Goal: Information Seeking & Learning: Learn about a topic

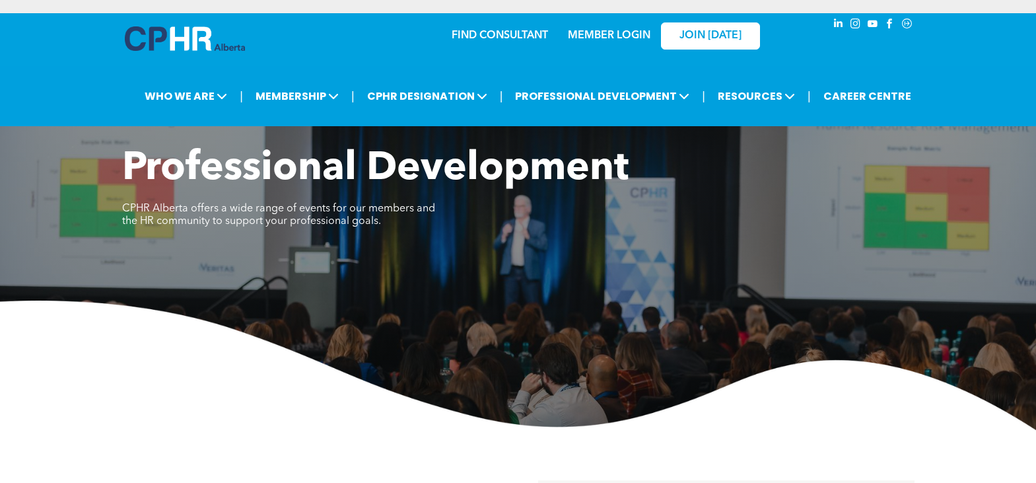
scroll to position [462, 0]
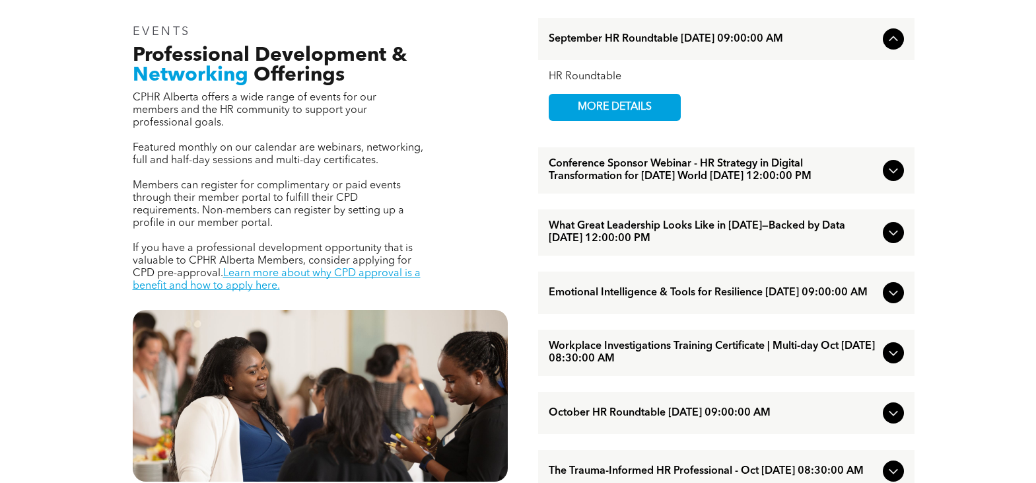
drag, startPoint x: 895, startPoint y: 176, endPoint x: 890, endPoint y: 180, distance: 7.0
click at [895, 176] on icon at bounding box center [893, 170] width 16 height 16
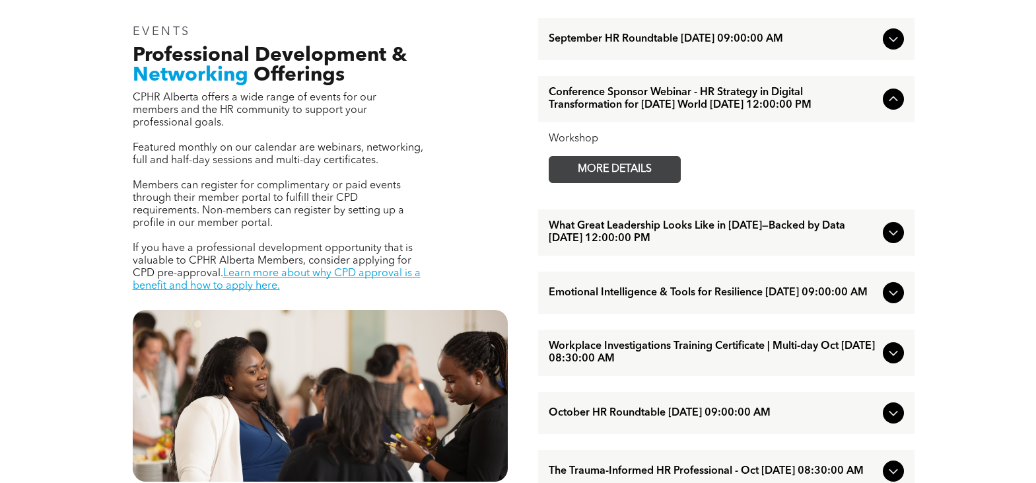
click at [658, 182] on span "MORE DETAILS" at bounding box center [615, 169] width 104 height 26
click at [887, 240] on icon at bounding box center [893, 232] width 16 height 16
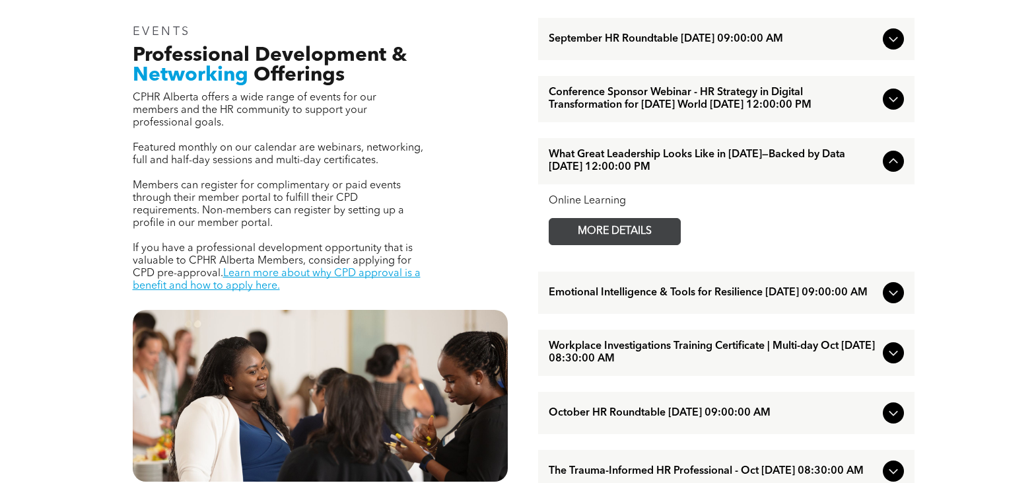
click at [591, 244] on span "MORE DETAILS" at bounding box center [615, 232] width 104 height 26
click at [891, 296] on icon at bounding box center [893, 292] width 9 height 5
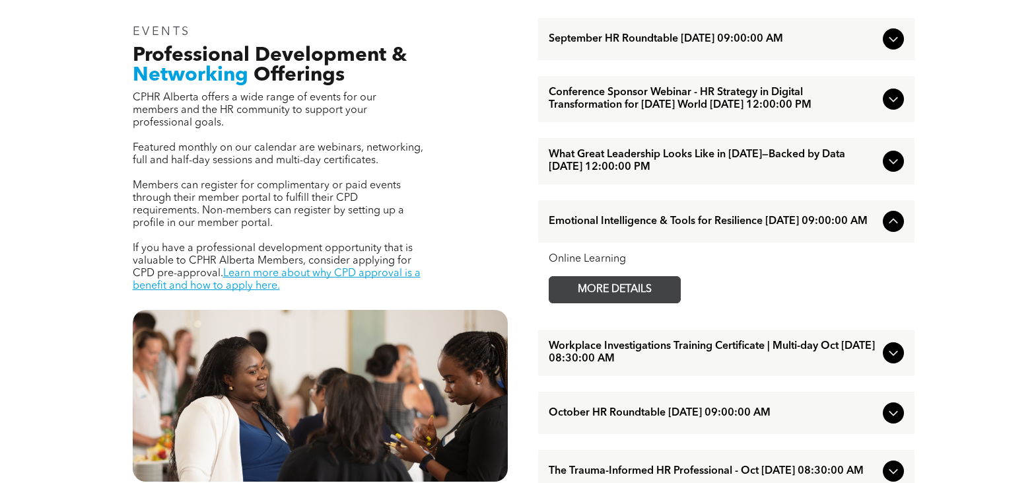
click at [642, 302] on span "MORE DETAILS" at bounding box center [615, 290] width 104 height 26
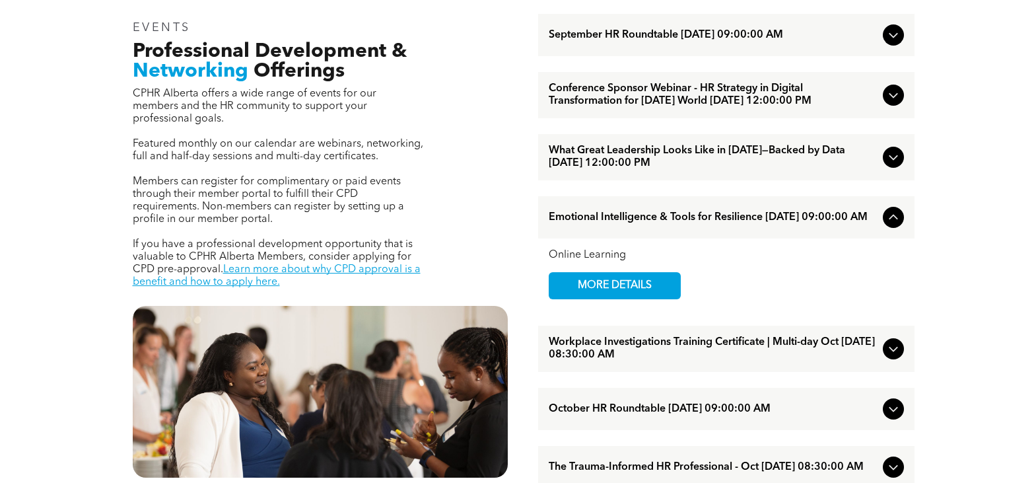
scroll to position [528, 0]
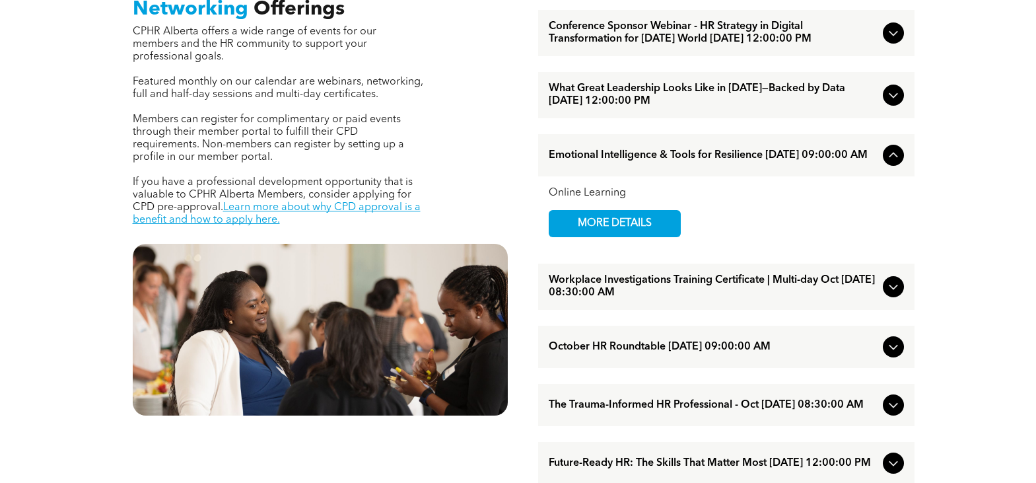
click at [896, 290] on icon at bounding box center [893, 287] width 9 height 5
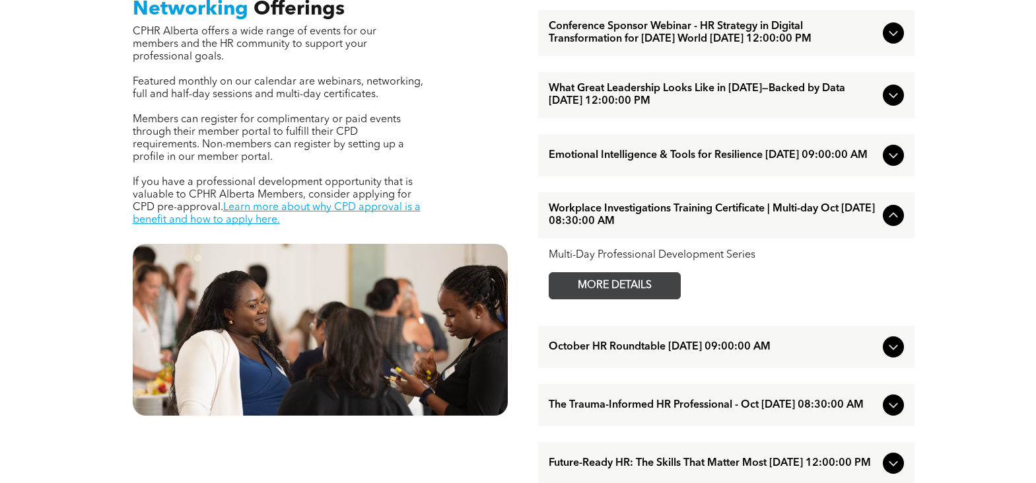
click at [639, 294] on span "MORE DETAILS" at bounding box center [615, 286] width 104 height 26
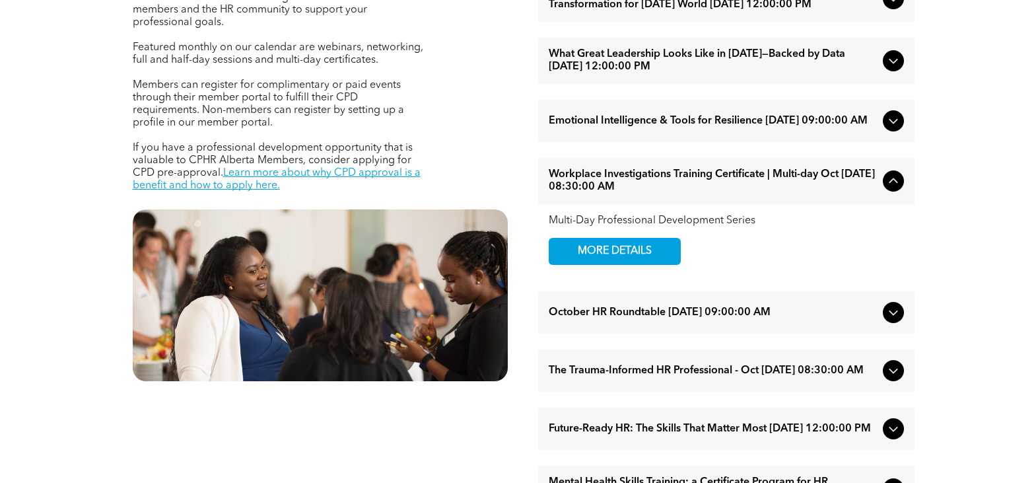
scroll to position [594, 0]
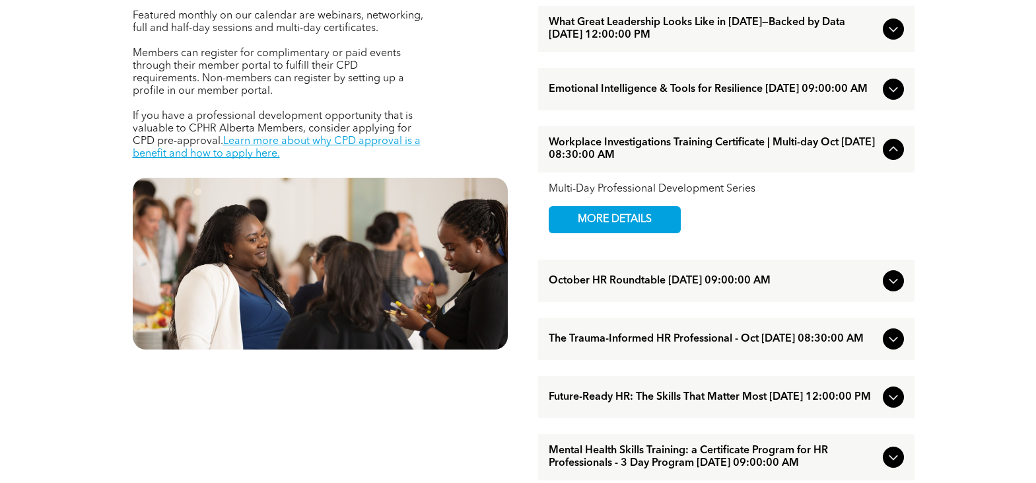
click at [893, 342] on icon at bounding box center [893, 339] width 9 height 5
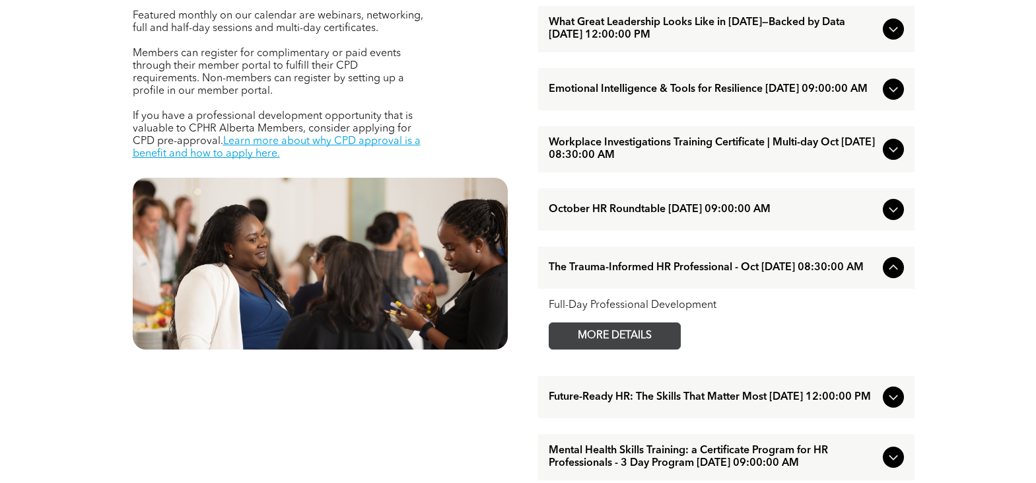
click at [642, 349] on span "MORE DETAILS" at bounding box center [615, 336] width 104 height 26
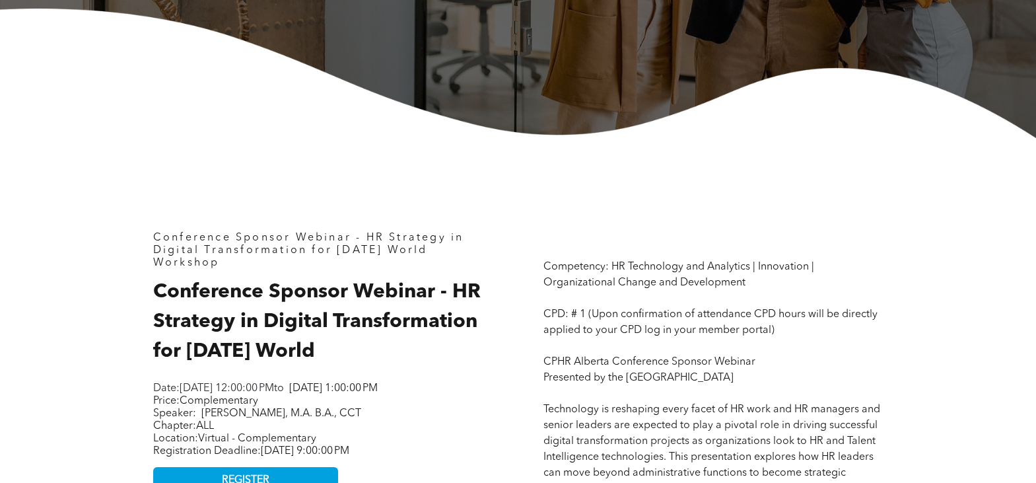
scroll to position [396, 0]
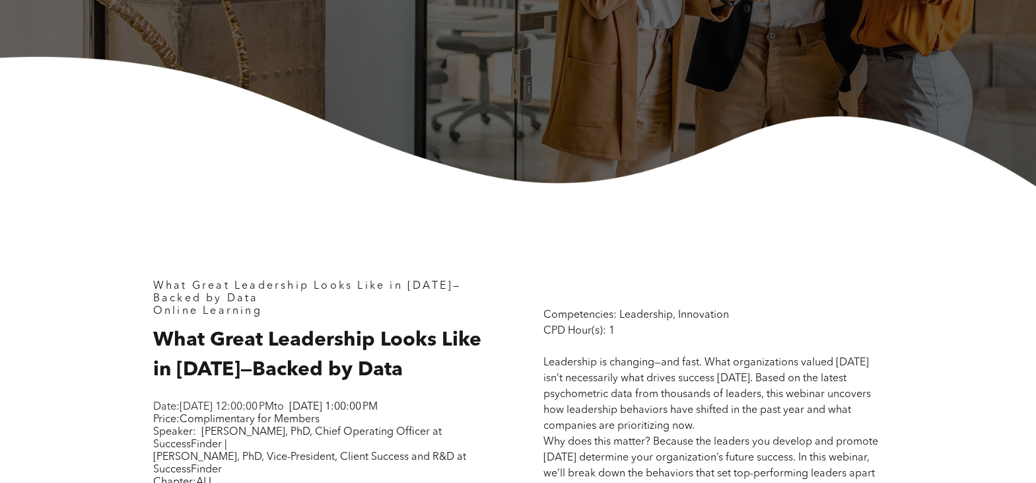
scroll to position [462, 0]
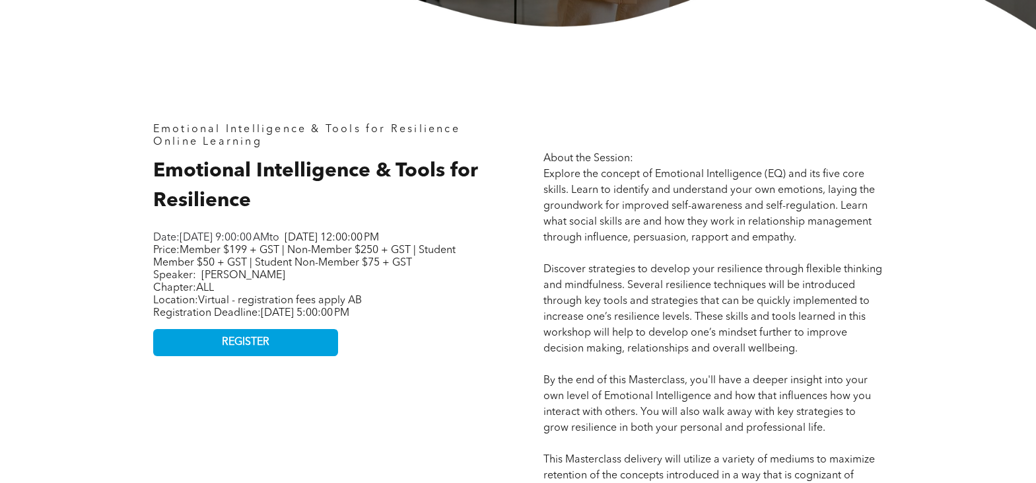
scroll to position [528, 0]
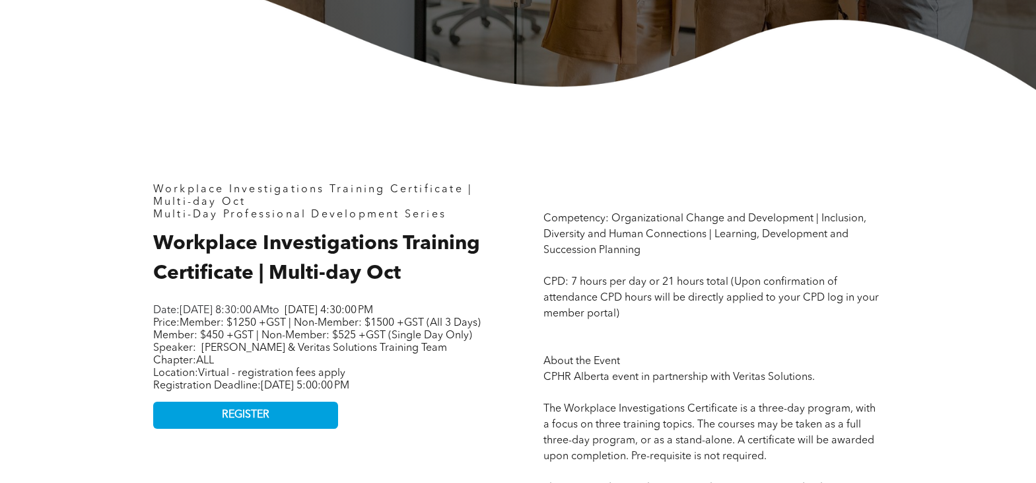
scroll to position [528, 0]
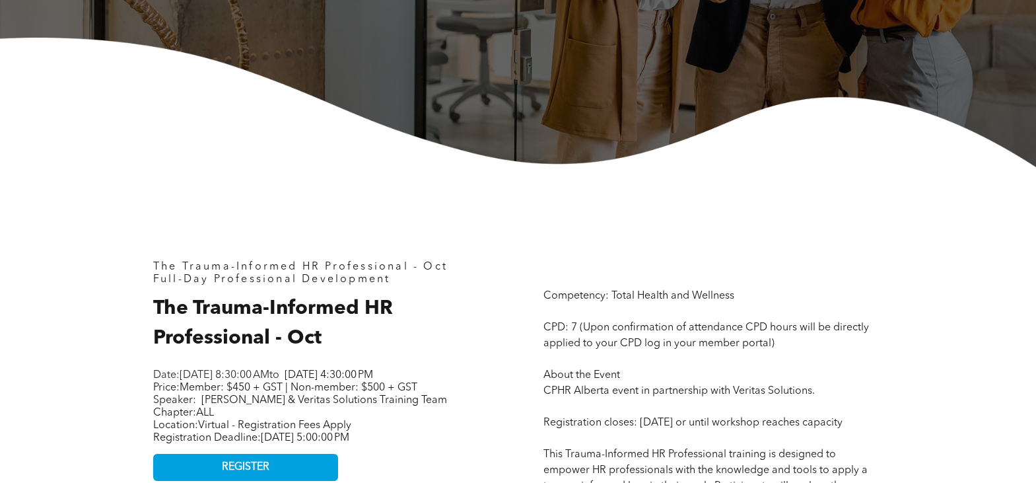
scroll to position [462, 0]
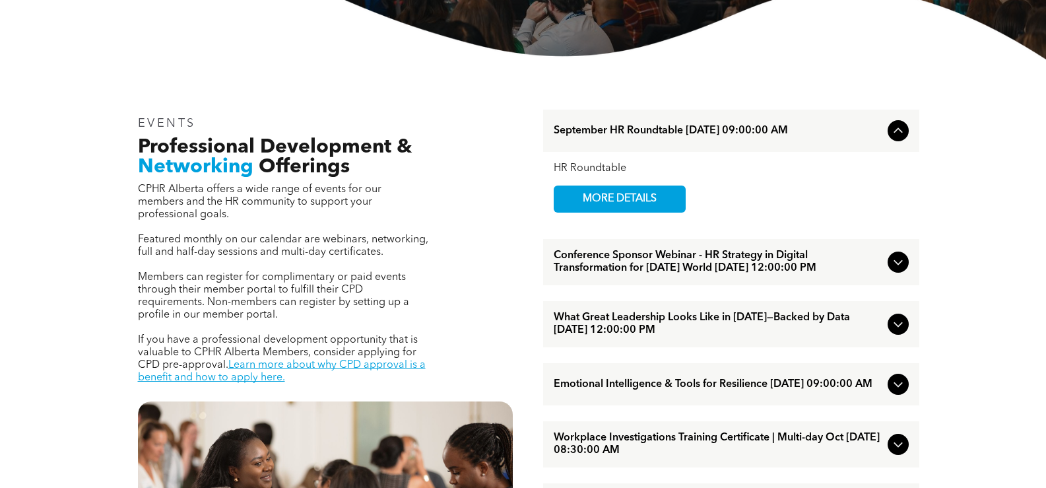
scroll to position [462, 0]
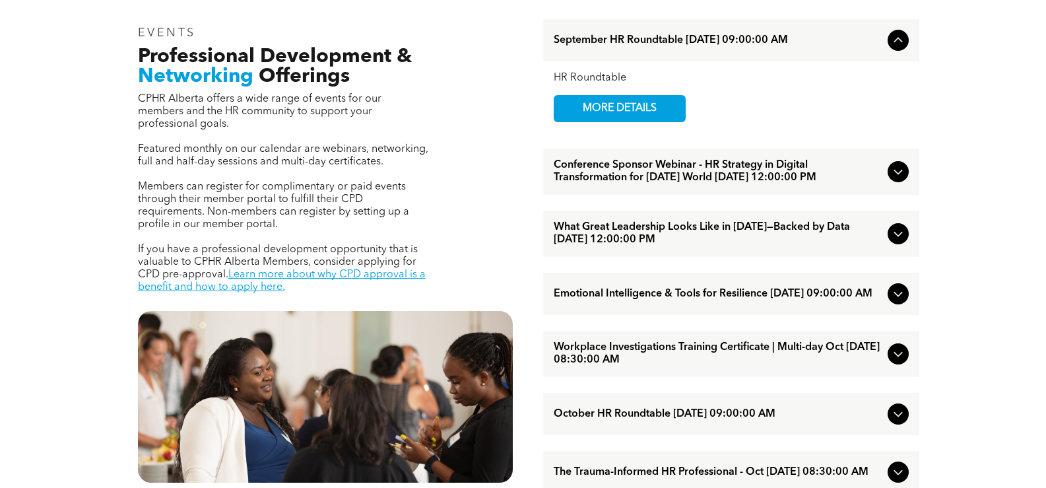
click at [734, 184] on span "Conference Sponsor Webinar - HR Strategy in Digital Transformation for [DATE] W…" at bounding box center [718, 171] width 329 height 25
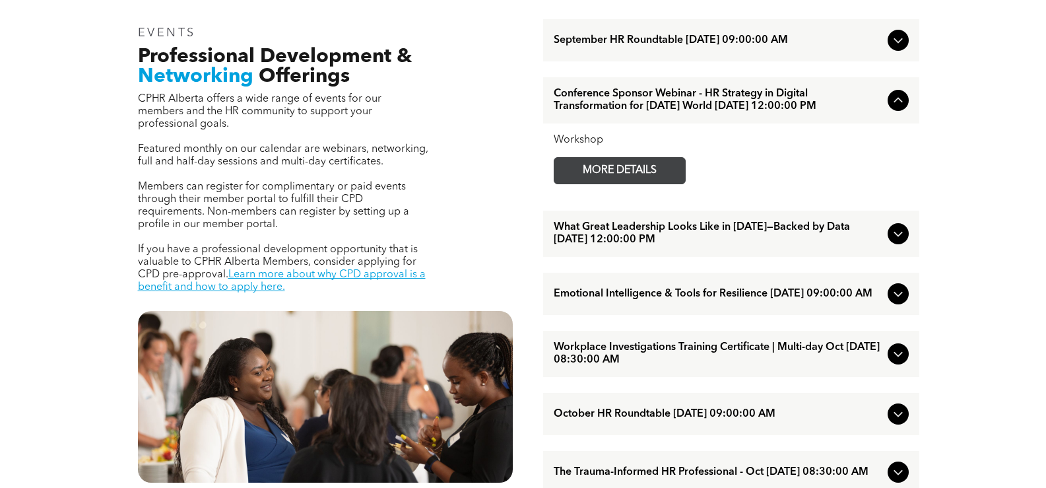
click at [625, 184] on span "MORE DETAILS" at bounding box center [620, 171] width 104 height 26
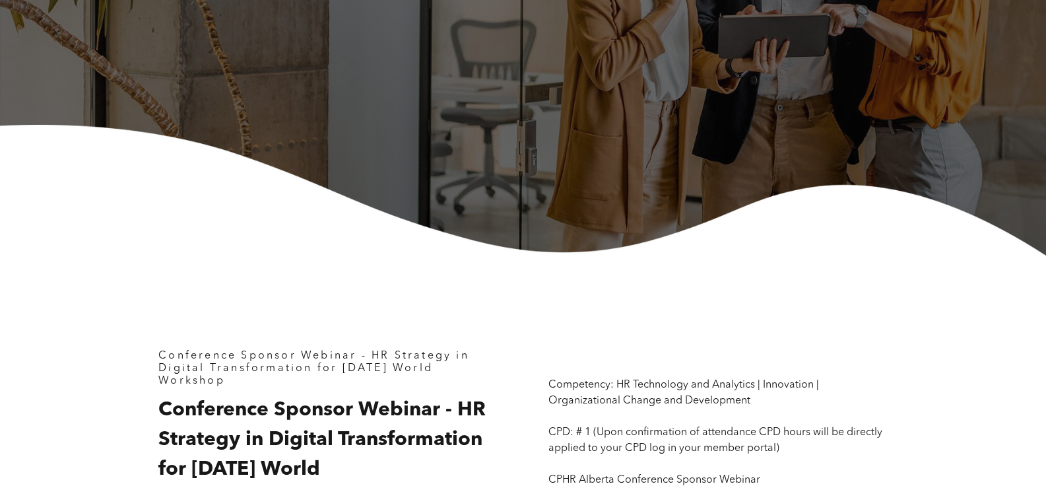
scroll to position [396, 0]
